Goal: Task Accomplishment & Management: Manage account settings

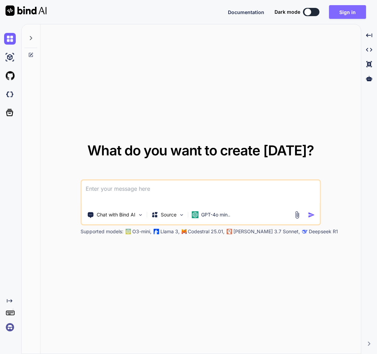
click at [351, 10] on button "Sign in" at bounding box center [347, 12] width 37 height 14
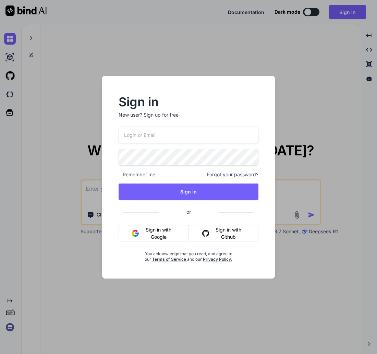
click at [139, 137] on input "email" at bounding box center [189, 135] width 140 height 17
click at [152, 138] on input "email" at bounding box center [189, 135] width 140 height 17
type input "[EMAIL_ADDRESS][DOMAIN_NAME]"
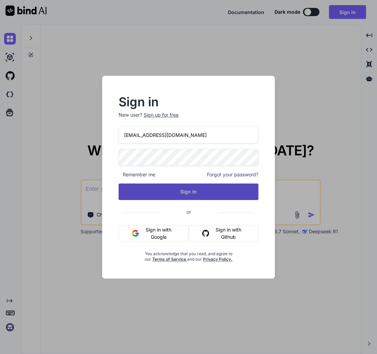
click at [180, 196] on button "Sign In" at bounding box center [189, 191] width 140 height 16
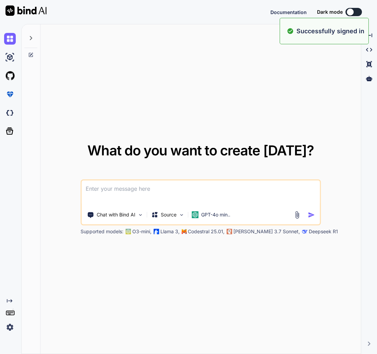
type textarea "x"
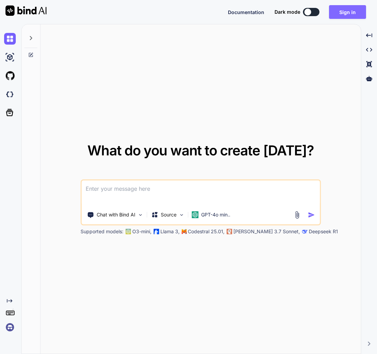
click at [345, 12] on button "Sign in" at bounding box center [347, 12] width 37 height 14
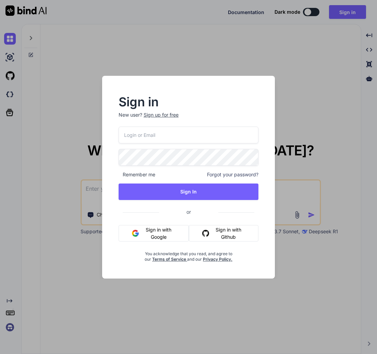
click at [141, 137] on input "email" at bounding box center [189, 135] width 140 height 17
type input "[EMAIL_ADDRESS][DOMAIN_NAME]"
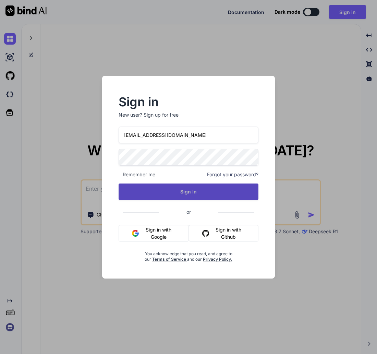
click at [199, 192] on button "Sign In" at bounding box center [189, 191] width 140 height 16
